Goal: Task Accomplishment & Management: Manage account settings

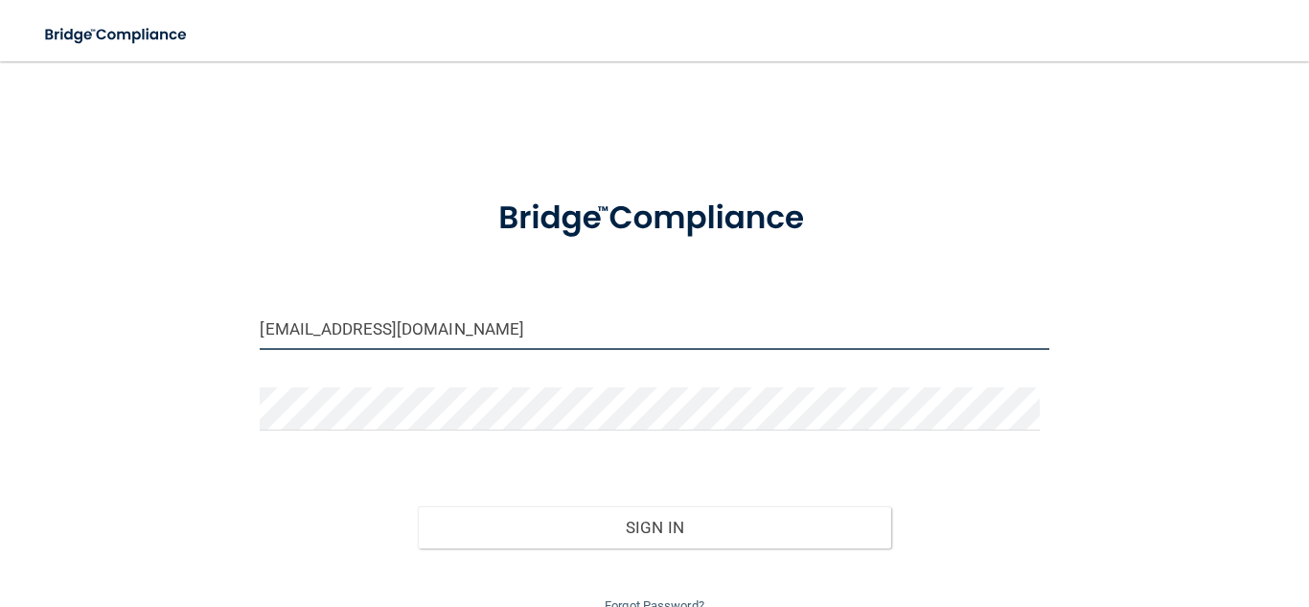
click at [397, 335] on input "[EMAIL_ADDRESS][DOMAIN_NAME]" at bounding box center [654, 328] width 789 height 43
drag, startPoint x: 506, startPoint y: 290, endPoint x: 499, endPoint y: 305, distance: 15.9
click at [499, 305] on form "[EMAIL_ADDRESS][DOMAIN_NAME] Invalid email/password. You don't have permission …" at bounding box center [654, 396] width 789 height 441
click at [473, 333] on input "[EMAIL_ADDRESS][DOMAIN_NAME]" at bounding box center [654, 328] width 789 height 43
type input "[EMAIL_ADDRESS][DOMAIN_NAME]"
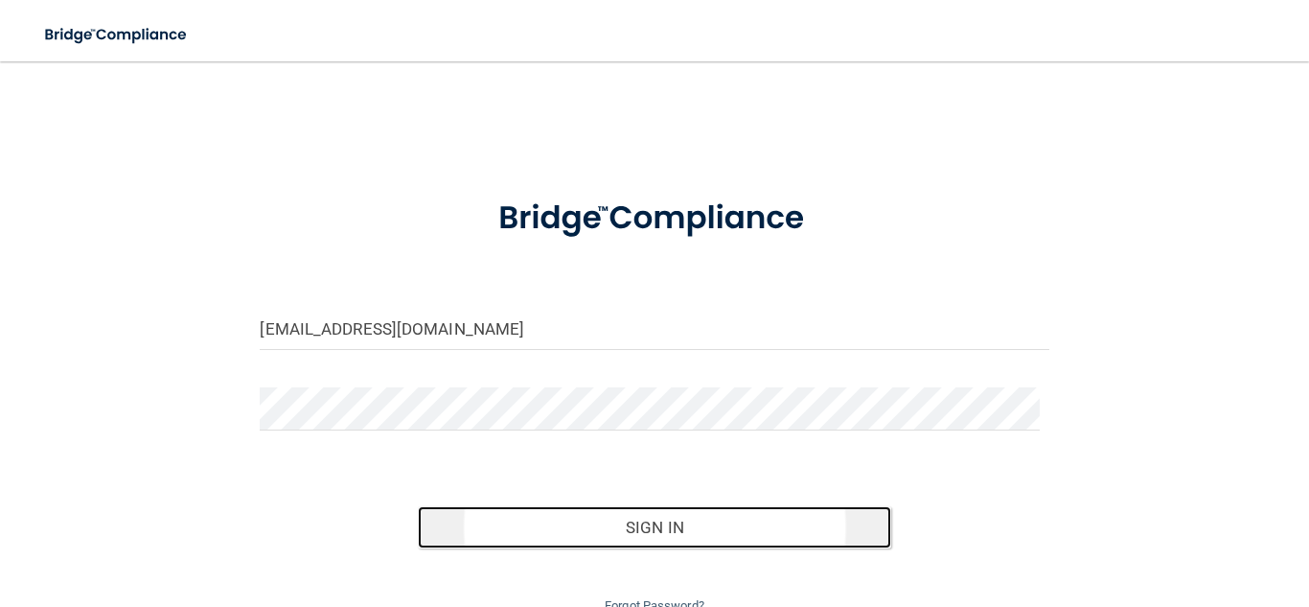
click at [490, 510] on button "Sign In" at bounding box center [654, 527] width 473 height 42
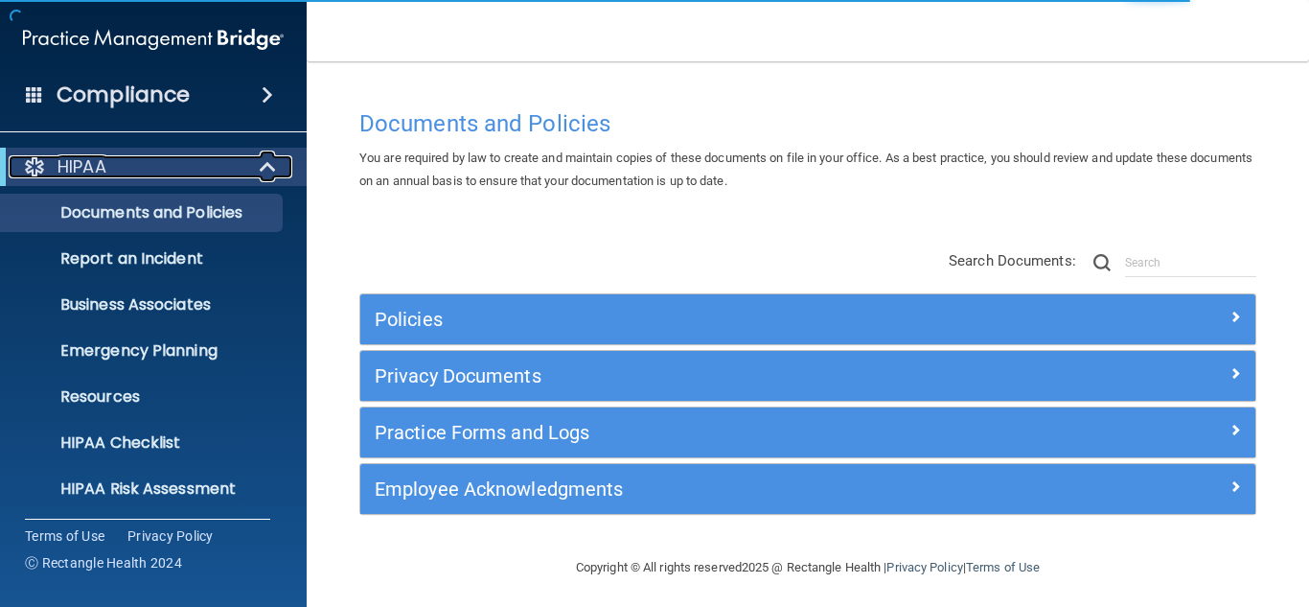
click at [262, 170] on span at bounding box center [270, 166] width 16 height 23
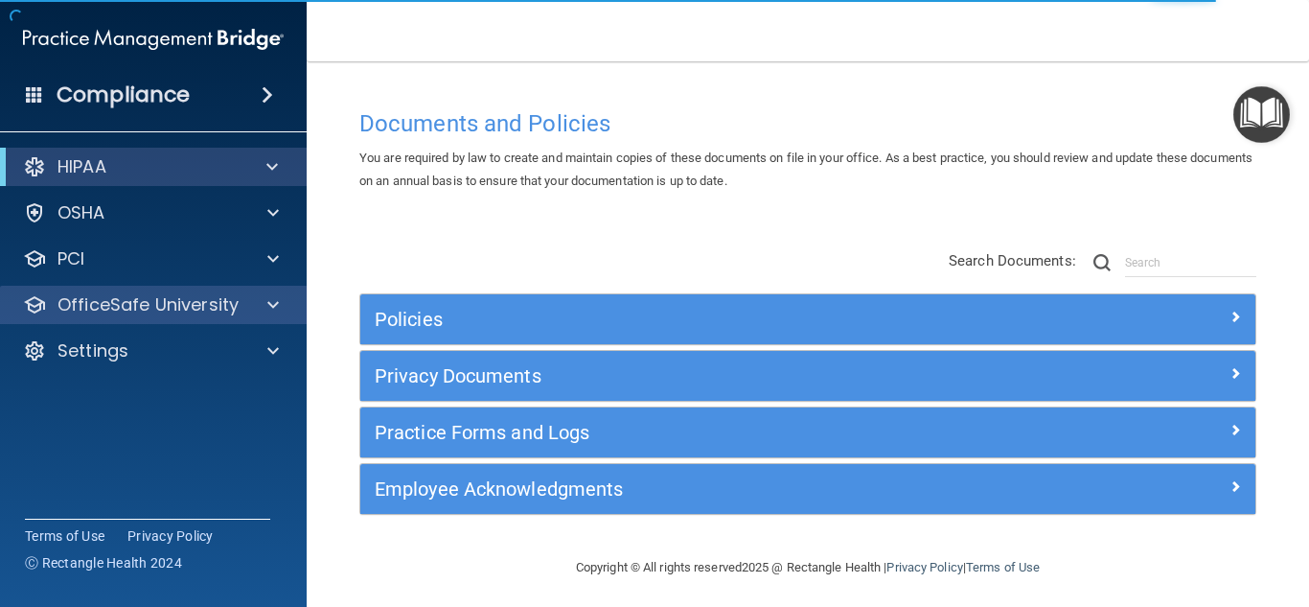
click at [157, 320] on div "OfficeSafe University" at bounding box center [154, 305] width 308 height 38
click at [218, 319] on div "OfficeSafe University" at bounding box center [154, 305] width 308 height 38
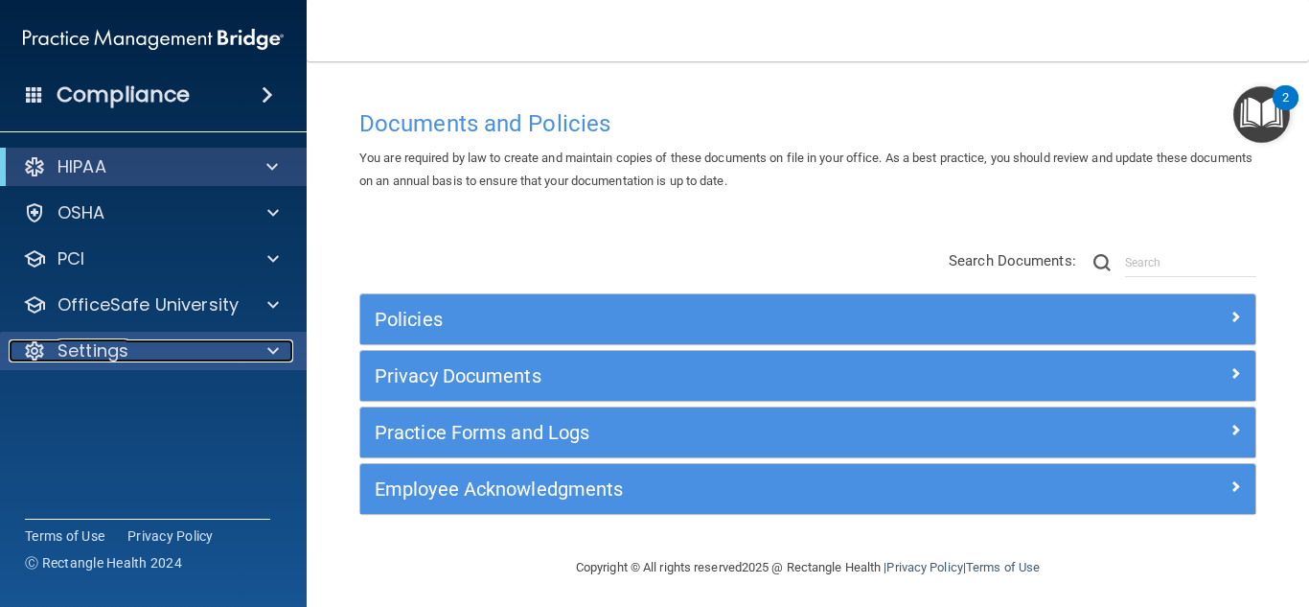
click at [189, 341] on div "Settings" at bounding box center [128, 350] width 238 height 23
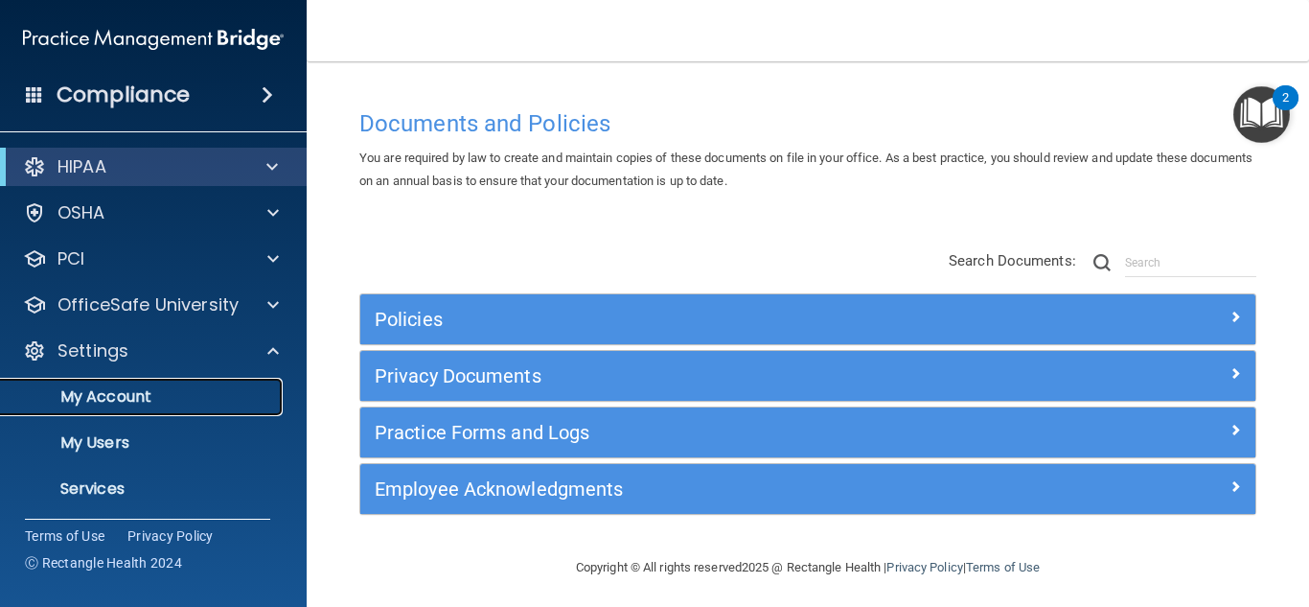
click at [128, 394] on p "My Account" at bounding box center [143, 396] width 262 height 19
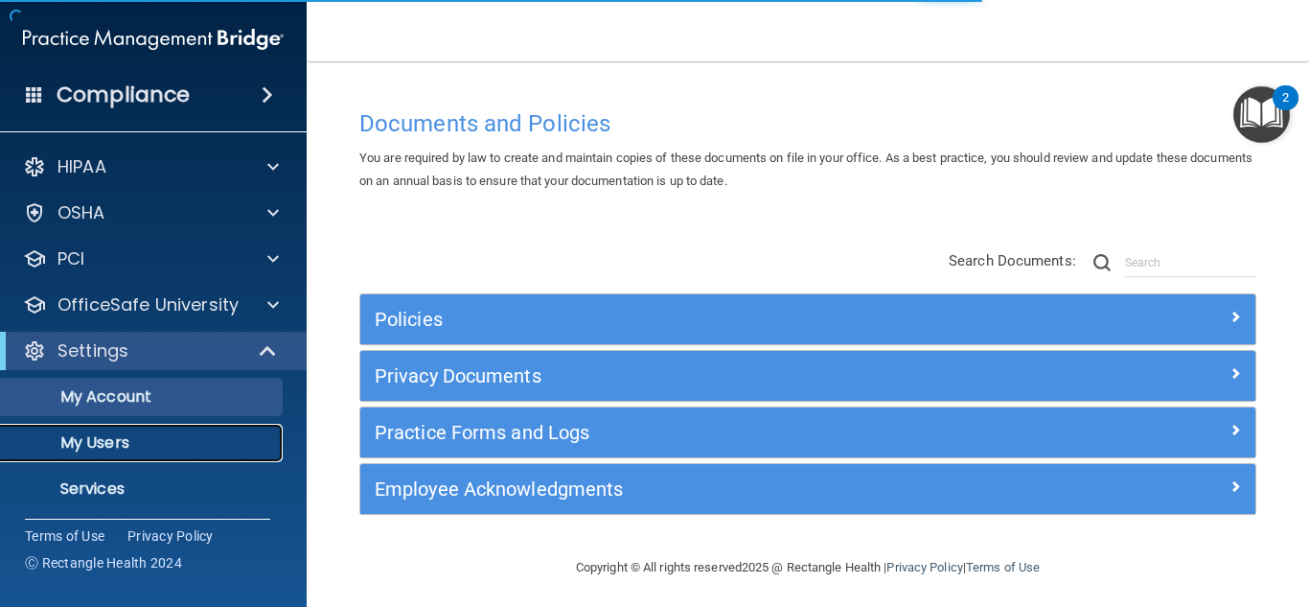
click at [96, 438] on p "My Users" at bounding box center [143, 442] width 262 height 19
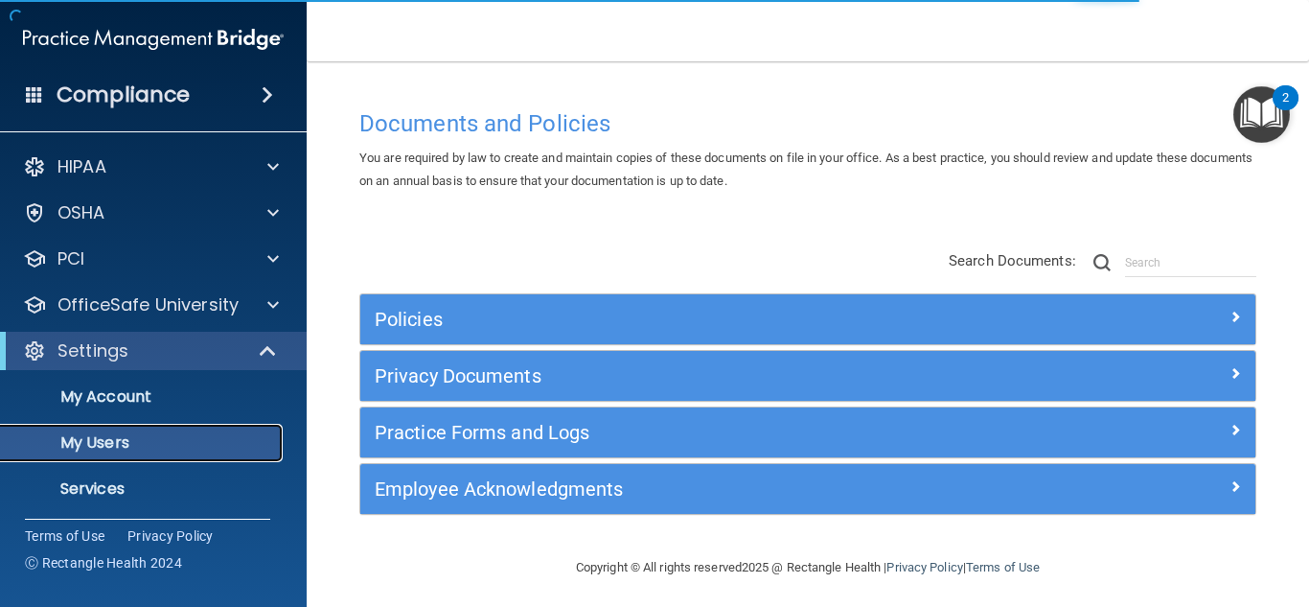
select select "20"
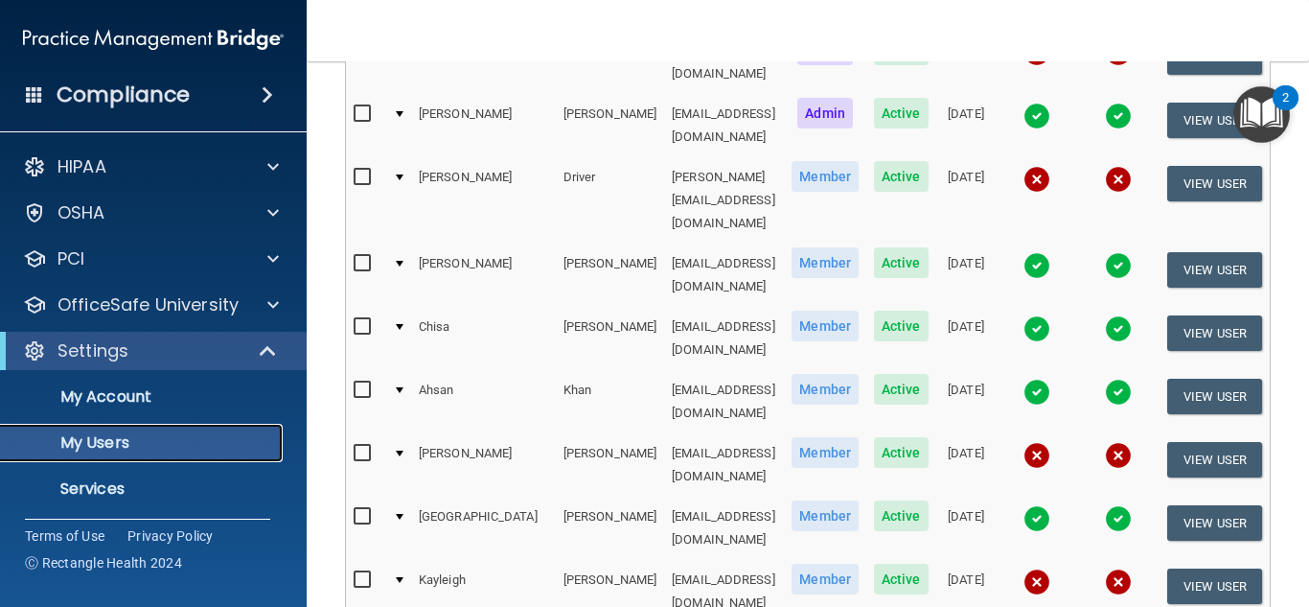
scroll to position [334, 0]
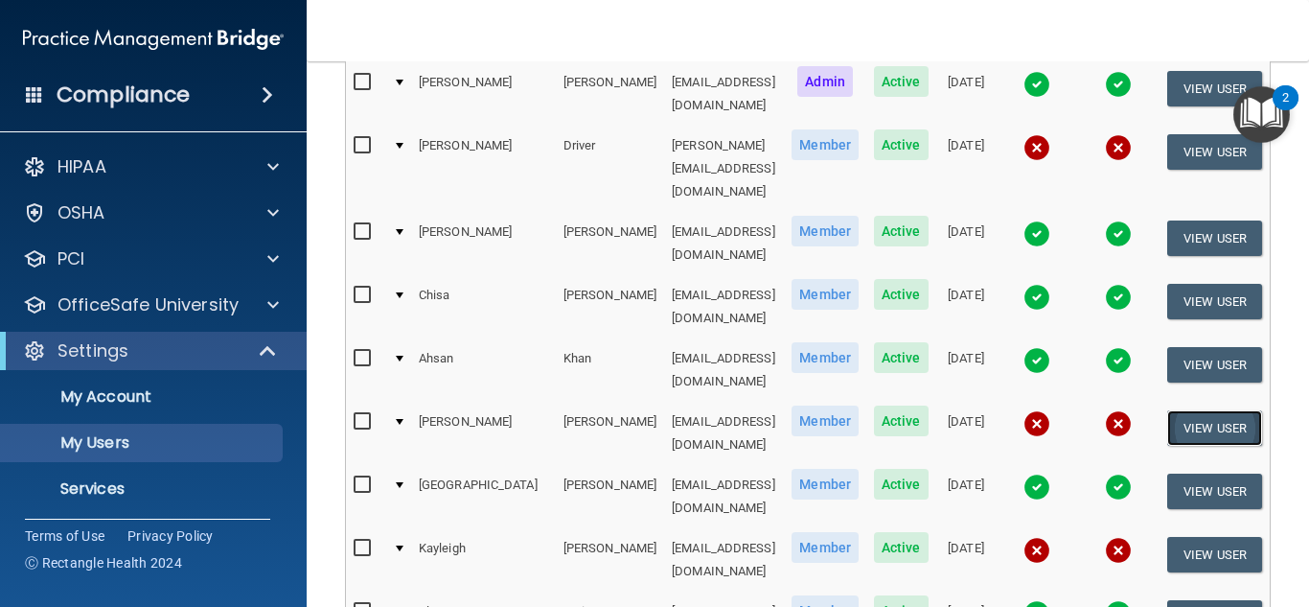
click at [1185, 410] on button "View User" at bounding box center [1214, 427] width 95 height 35
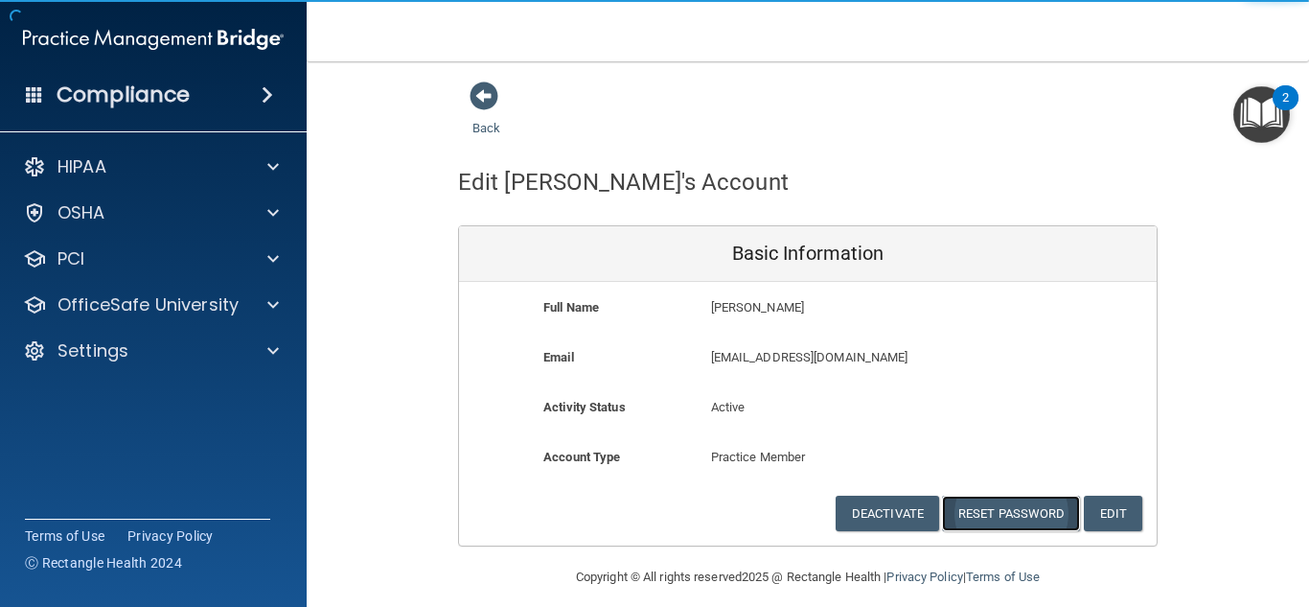
click at [979, 507] on button "Reset Password" at bounding box center [1011, 513] width 138 height 35
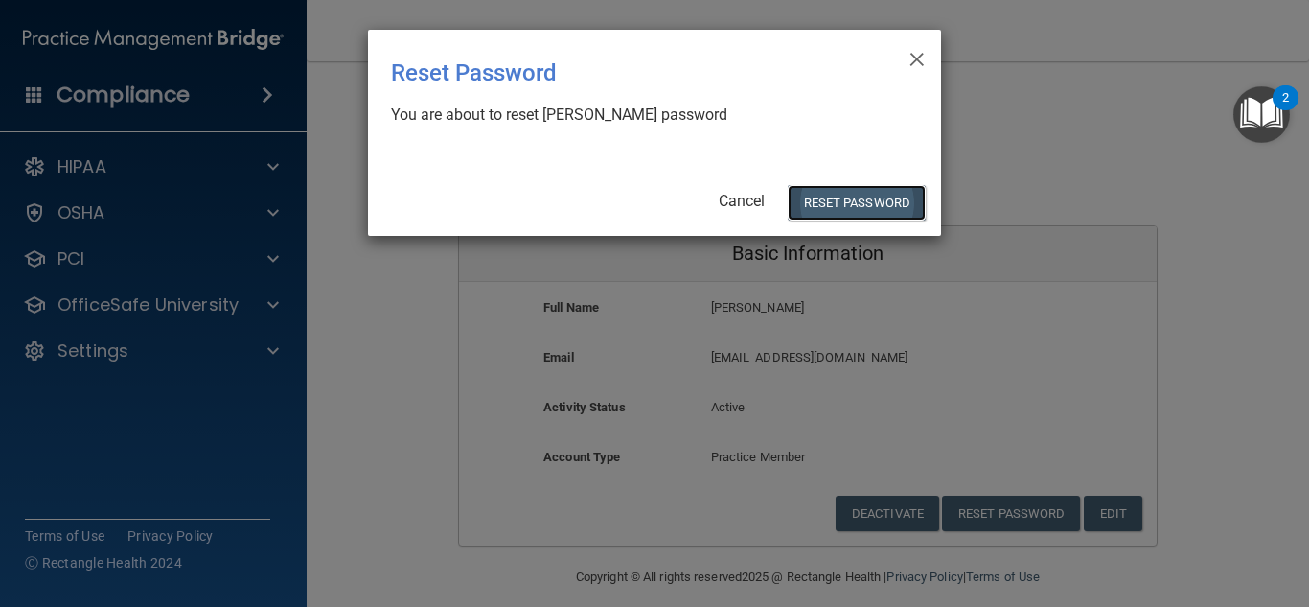
click at [869, 213] on button "Reset Password" at bounding box center [857, 202] width 138 height 35
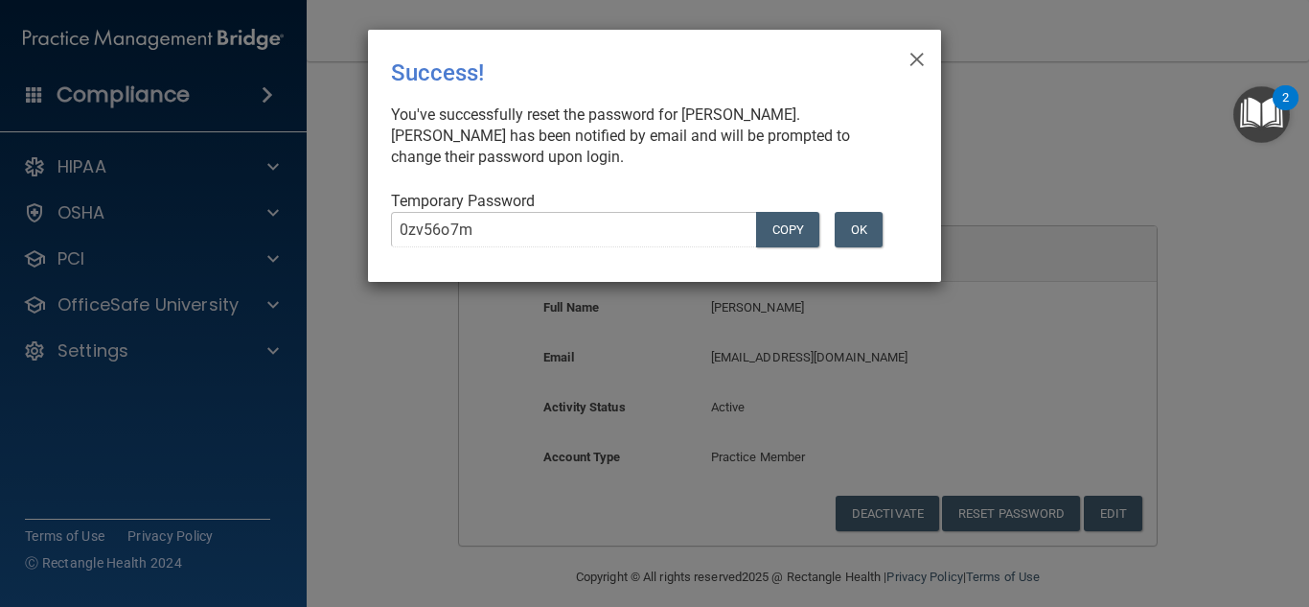
click at [899, 57] on div "× Close Success! You've successfully reset the password for [PERSON_NAME]. [PER…" at bounding box center [654, 156] width 573 height 252
click at [920, 61] on span "×" at bounding box center [917, 56] width 17 height 38
